Goal: Information Seeking & Learning: Learn about a topic

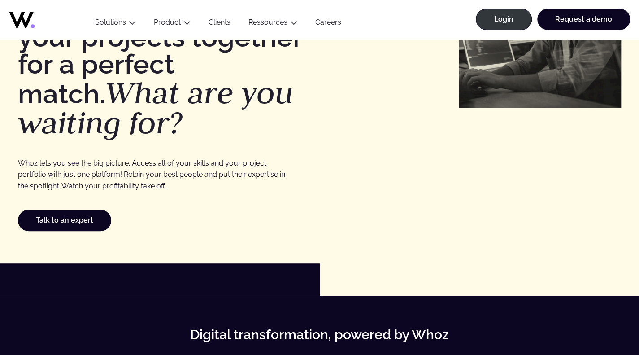
scroll to position [179, 0]
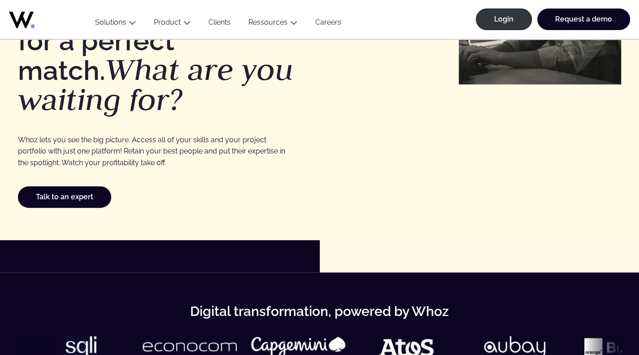
click at [212, 22] on link "Clients" at bounding box center [220, 24] width 40 height 12
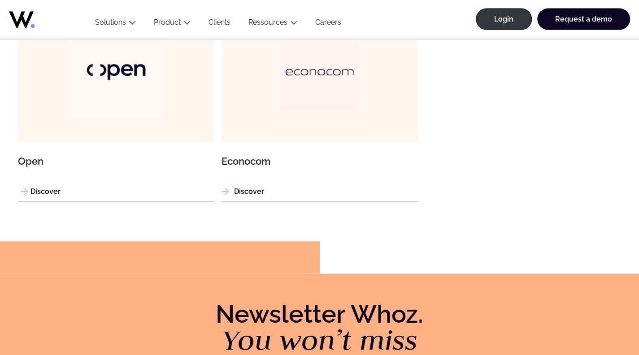
scroll to position [987, 0]
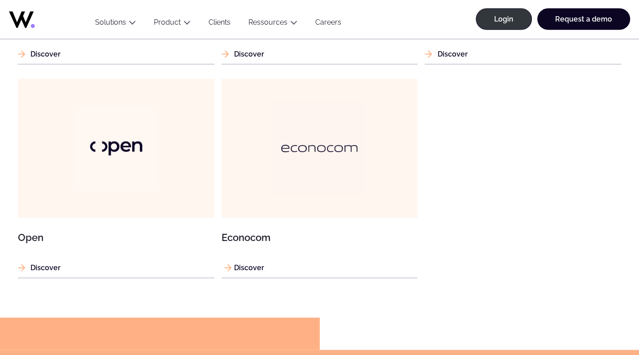
click at [282, 137] on img at bounding box center [320, 148] width 94 height 94
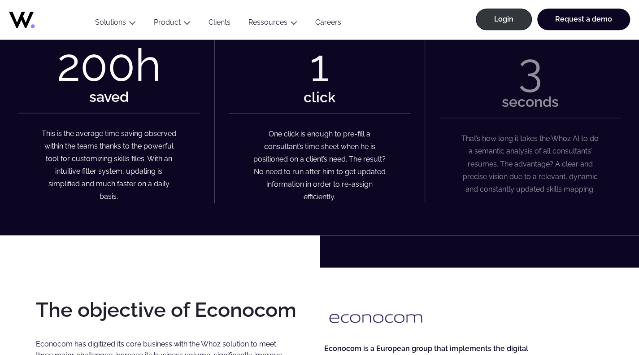
scroll to position [493, 0]
